Goal: Information Seeking & Learning: Learn about a topic

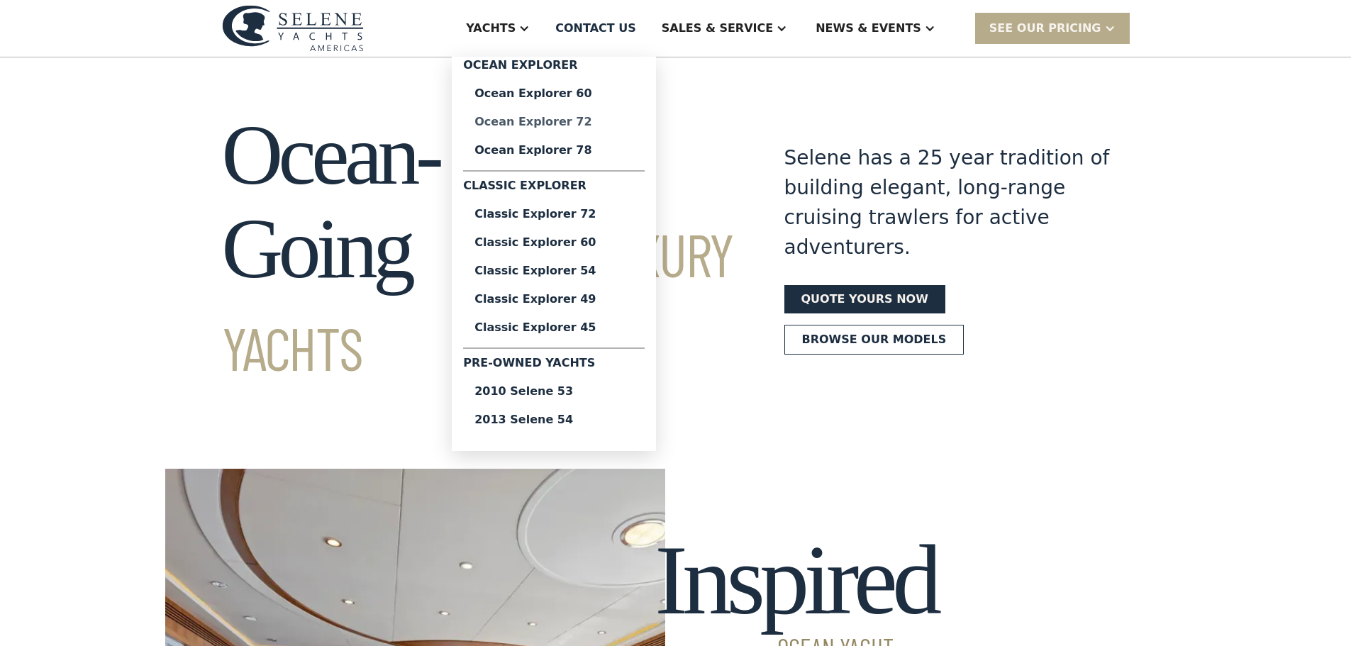
click at [596, 118] on div "Ocean Explorer 72" at bounding box center [554, 121] width 159 height 11
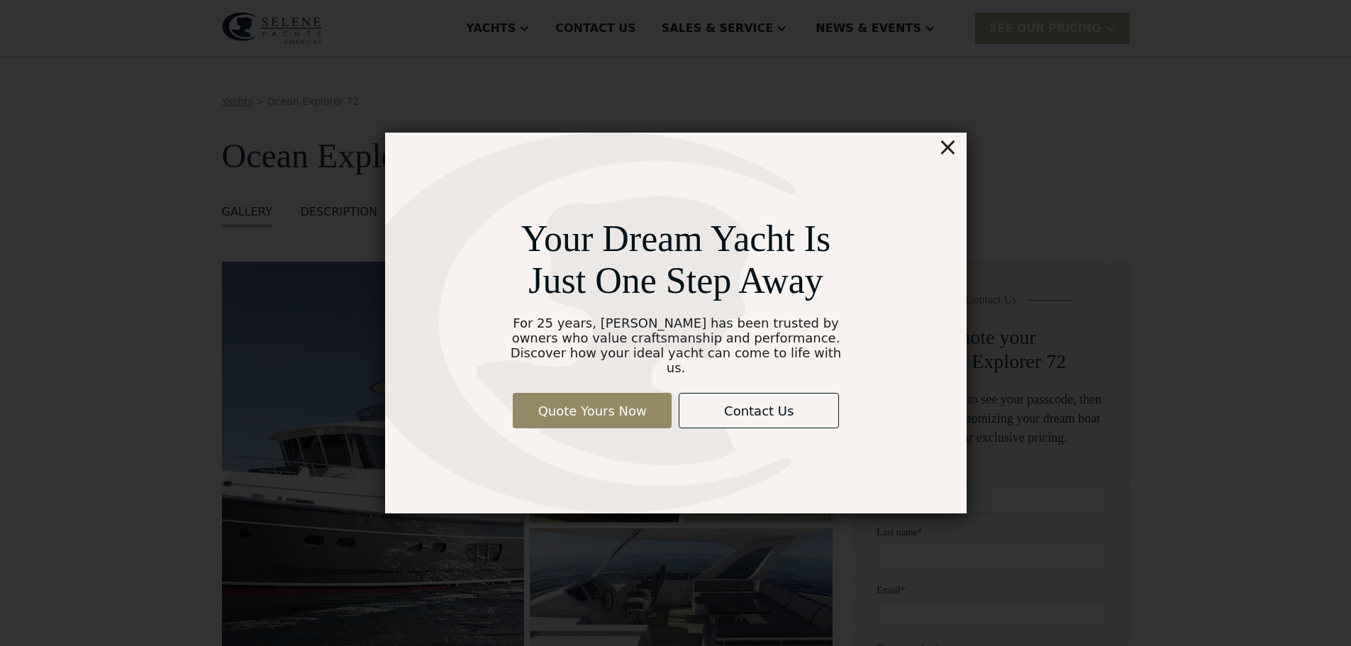
click at [949, 156] on div "×" at bounding box center [947, 147] width 21 height 28
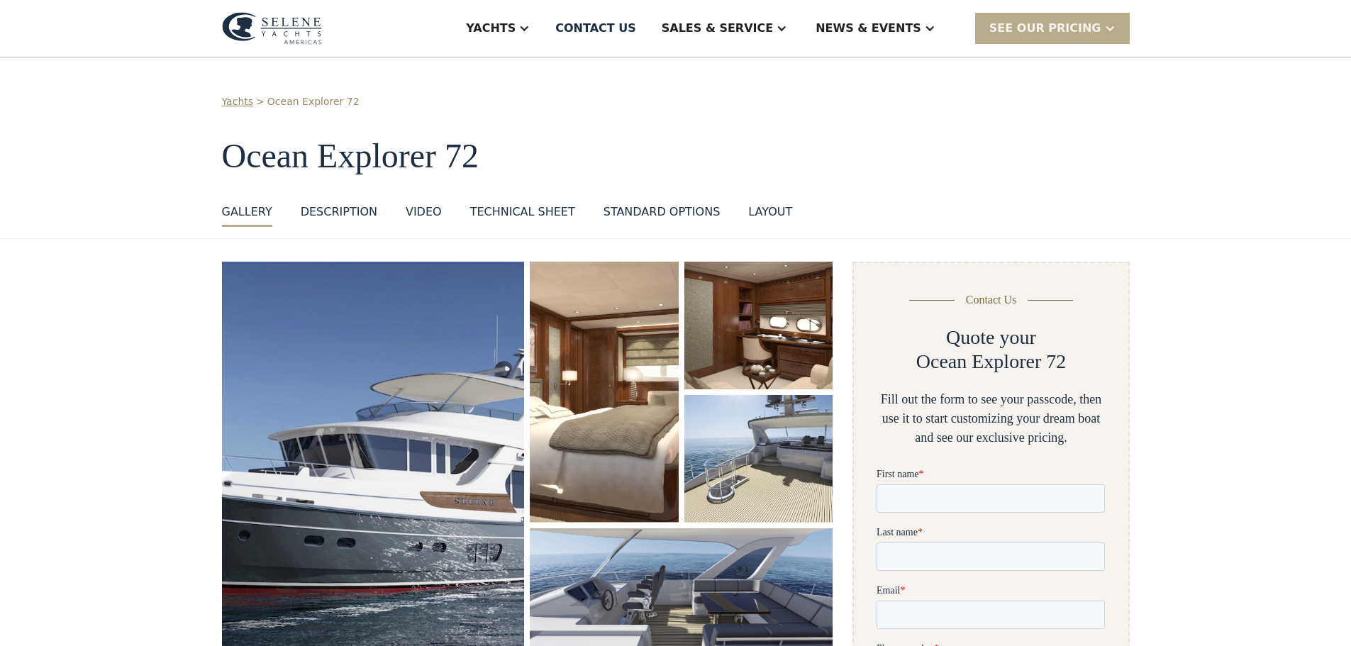
click at [535, 207] on div "Technical sheet" at bounding box center [522, 212] width 105 height 17
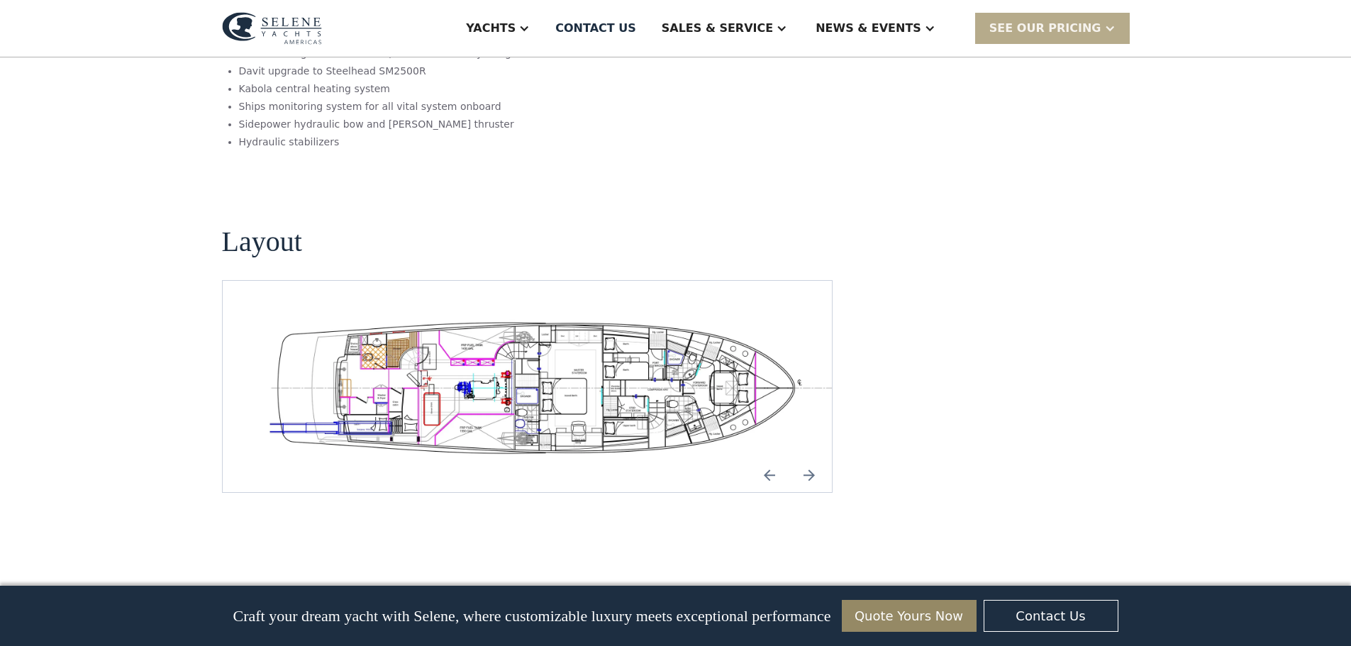
scroll to position [2372, 0]
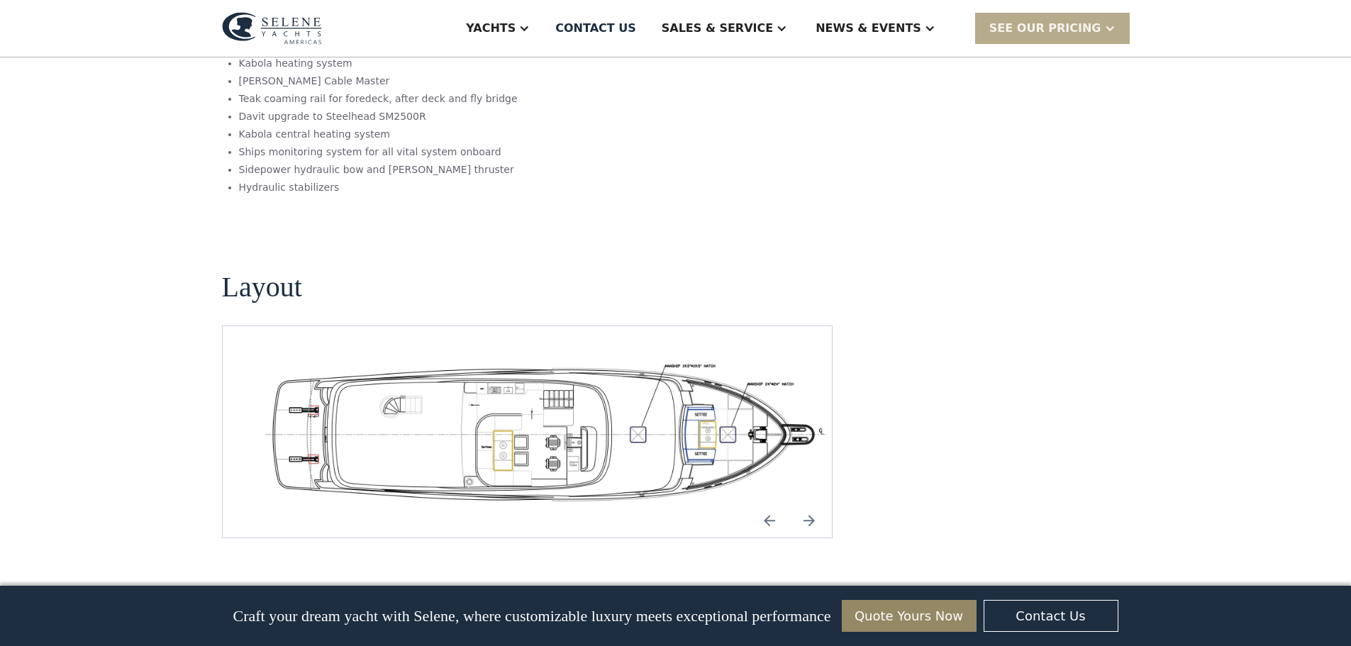
click at [799, 504] on img "Next slide" at bounding box center [809, 521] width 34 height 34
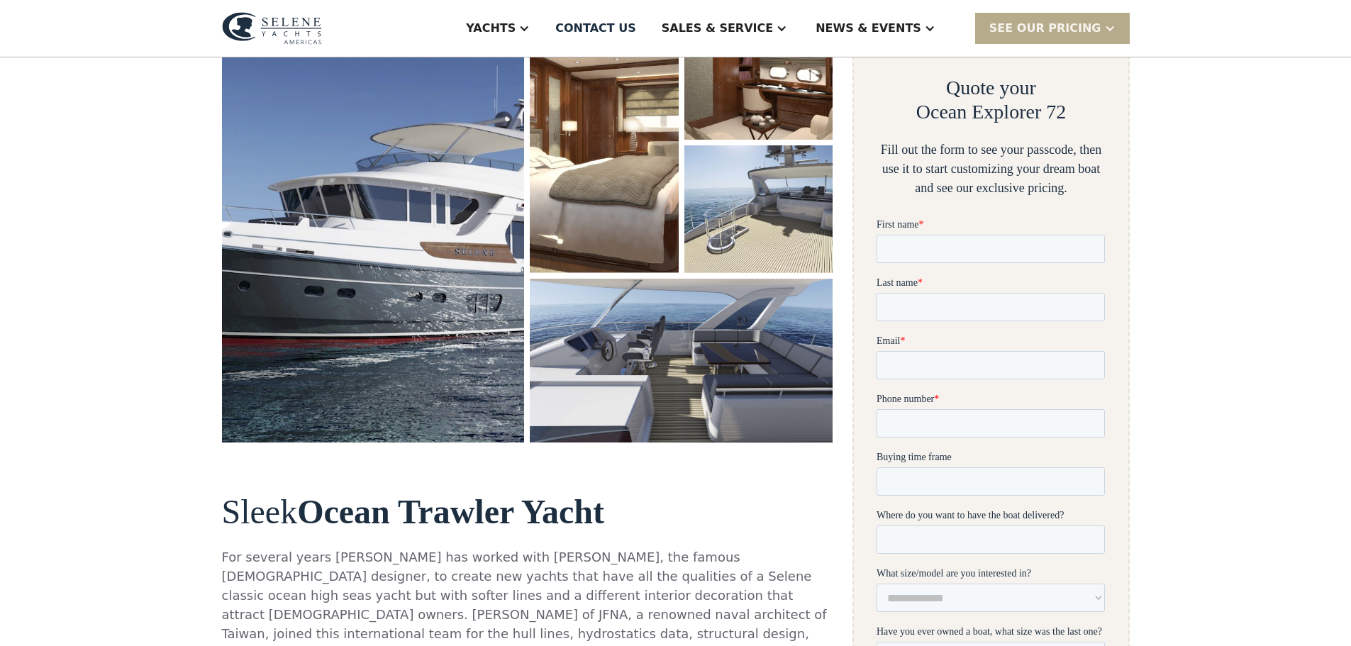
scroll to position [240, 0]
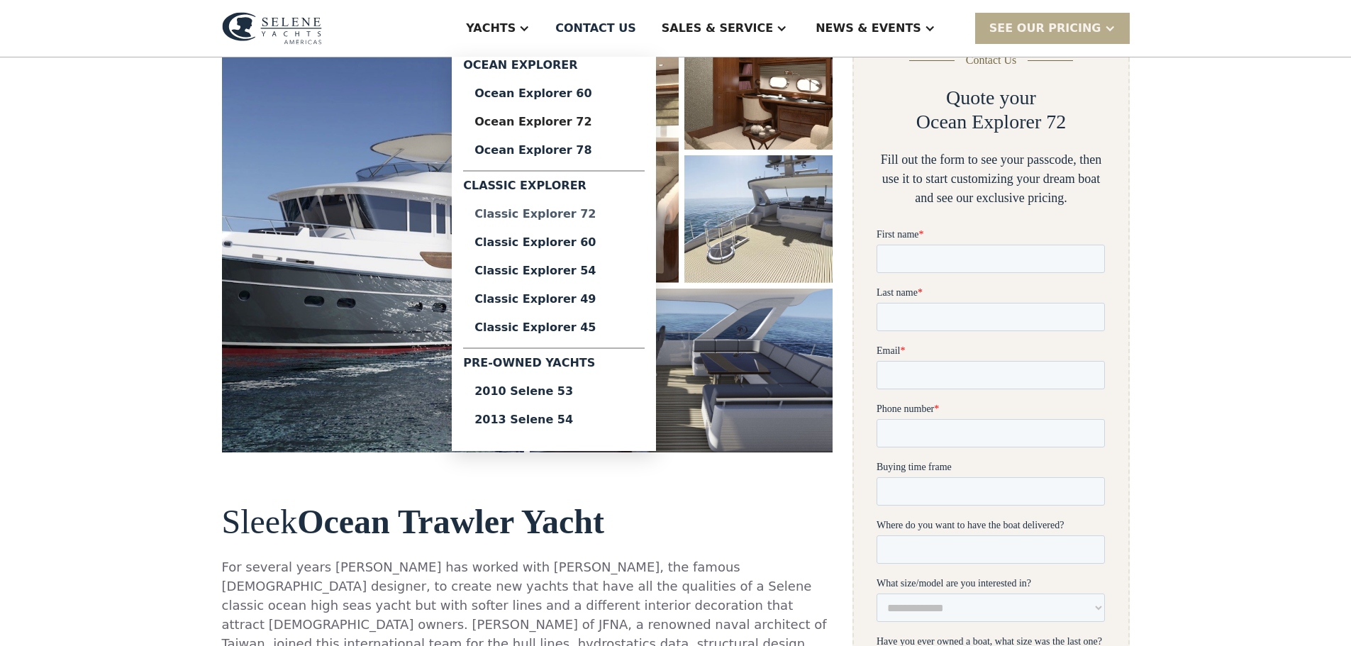
click at [585, 209] on div "Classic Explorer 72" at bounding box center [554, 214] width 159 height 11
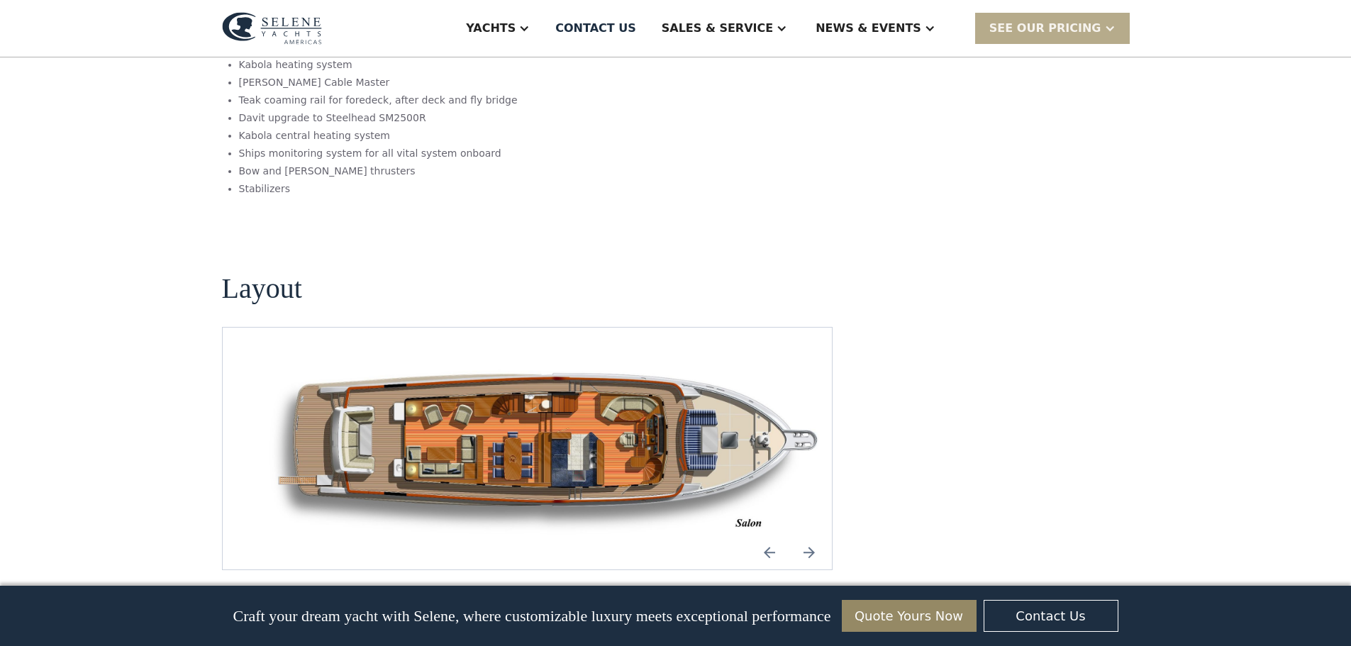
scroll to position [1836, 0]
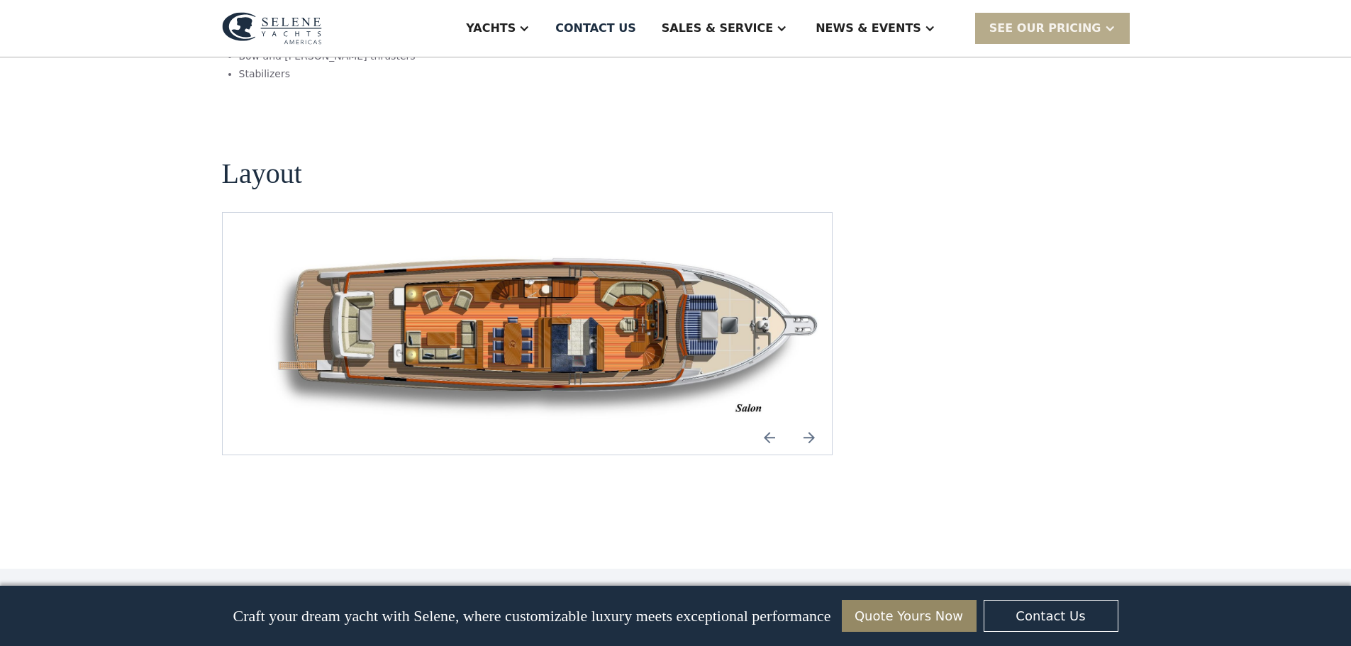
click at [810, 421] on img "Next slide" at bounding box center [809, 438] width 34 height 34
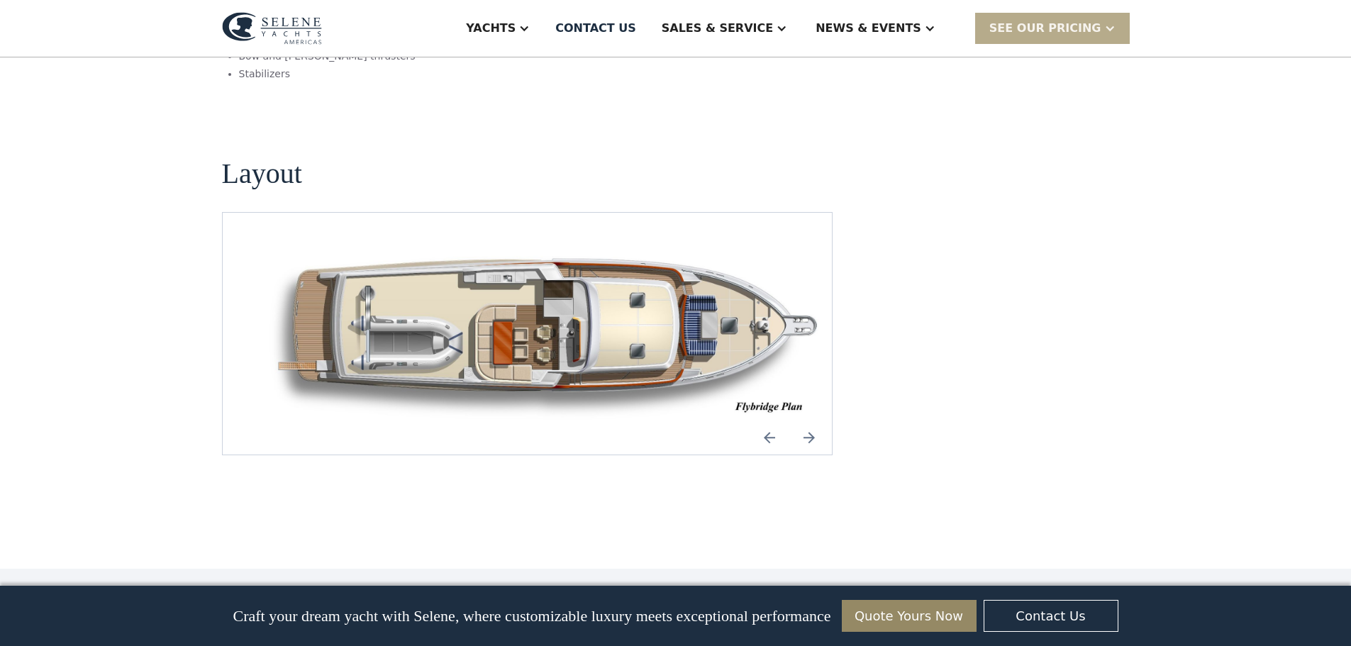
click at [810, 421] on img "Next slide" at bounding box center [809, 438] width 34 height 34
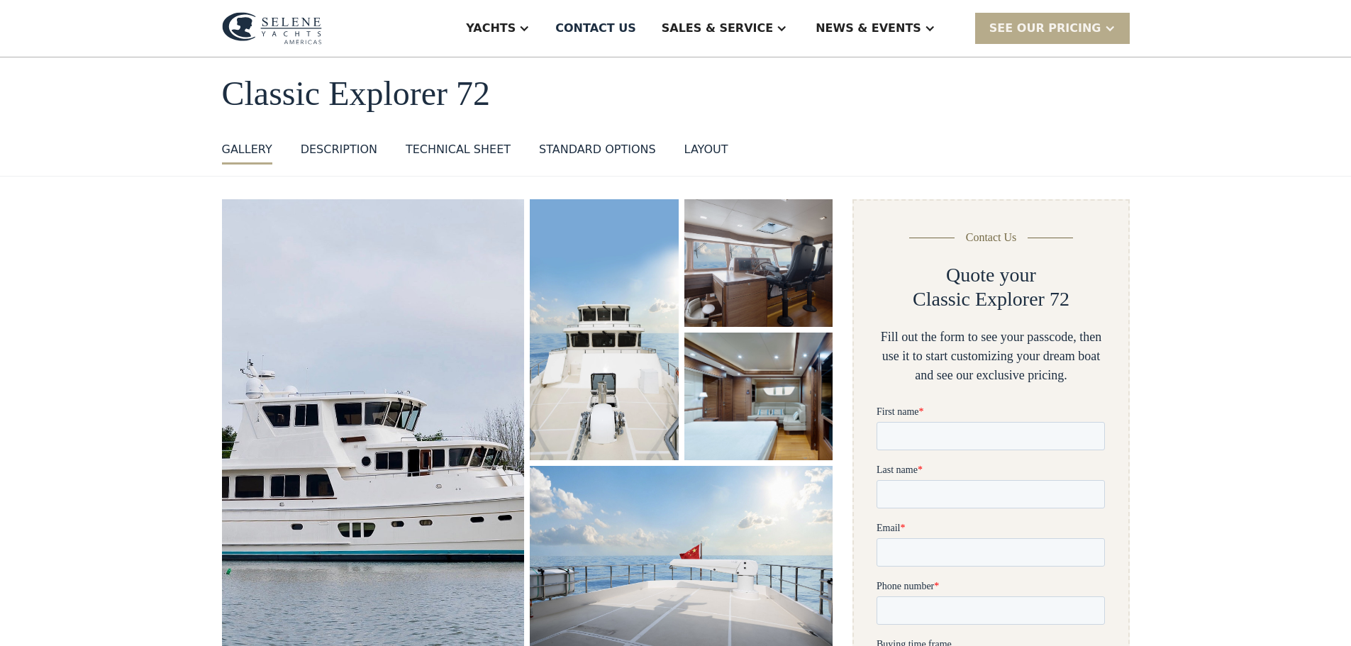
scroll to position [32, 0]
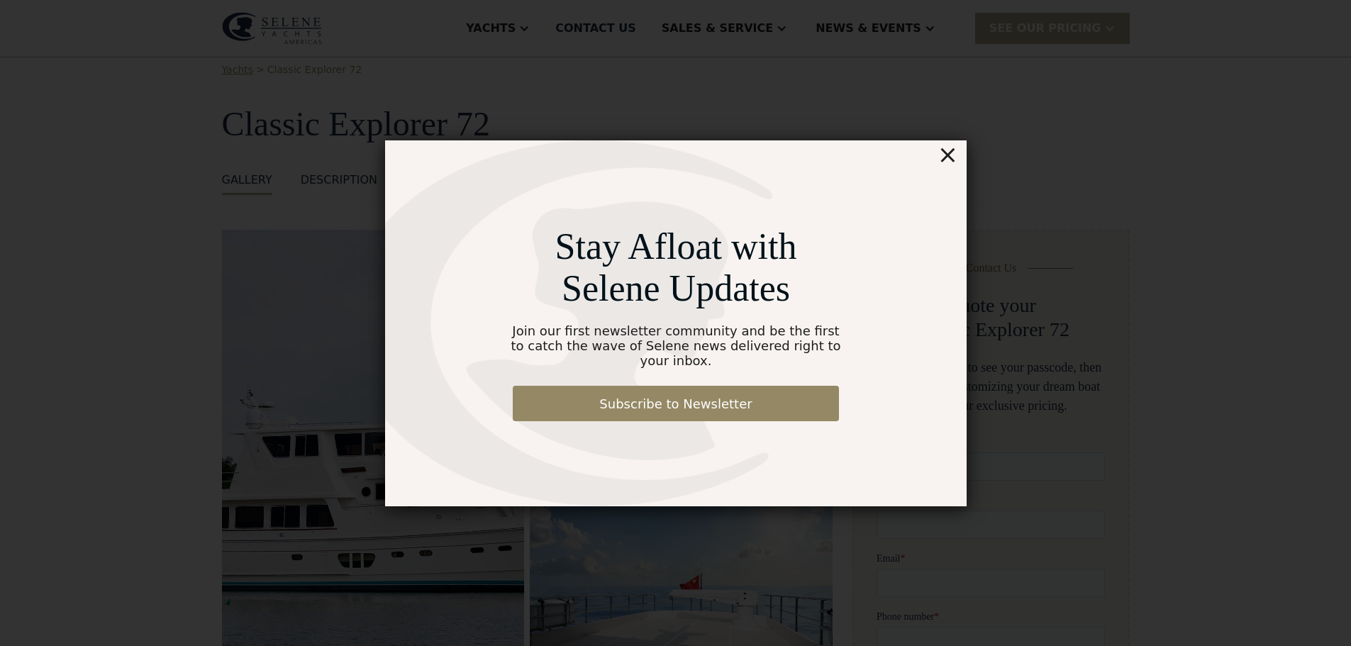
click at [950, 166] on div "×" at bounding box center [947, 154] width 21 height 28
